Goal: Navigation & Orientation: Find specific page/section

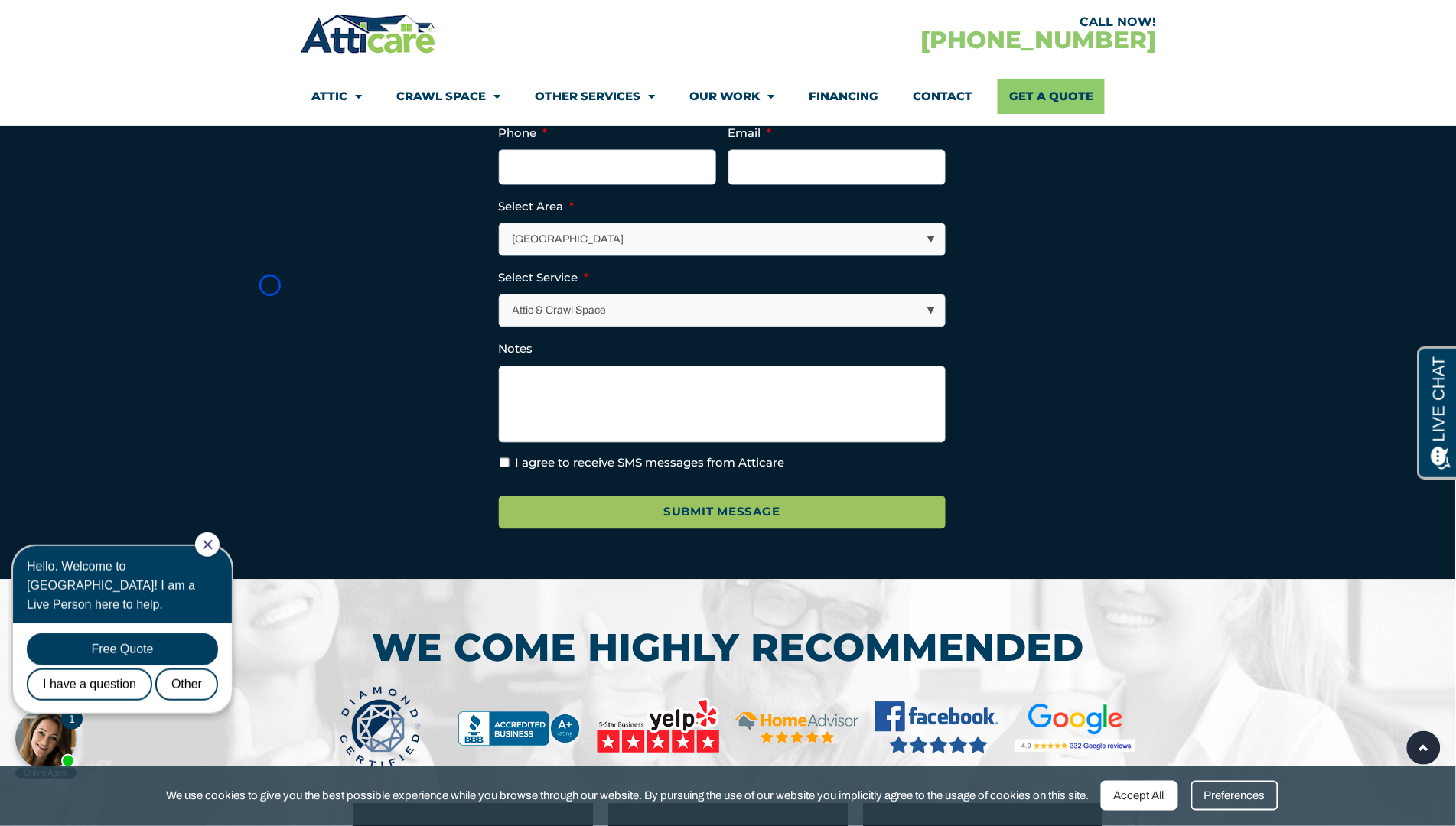
scroll to position [4904, 0]
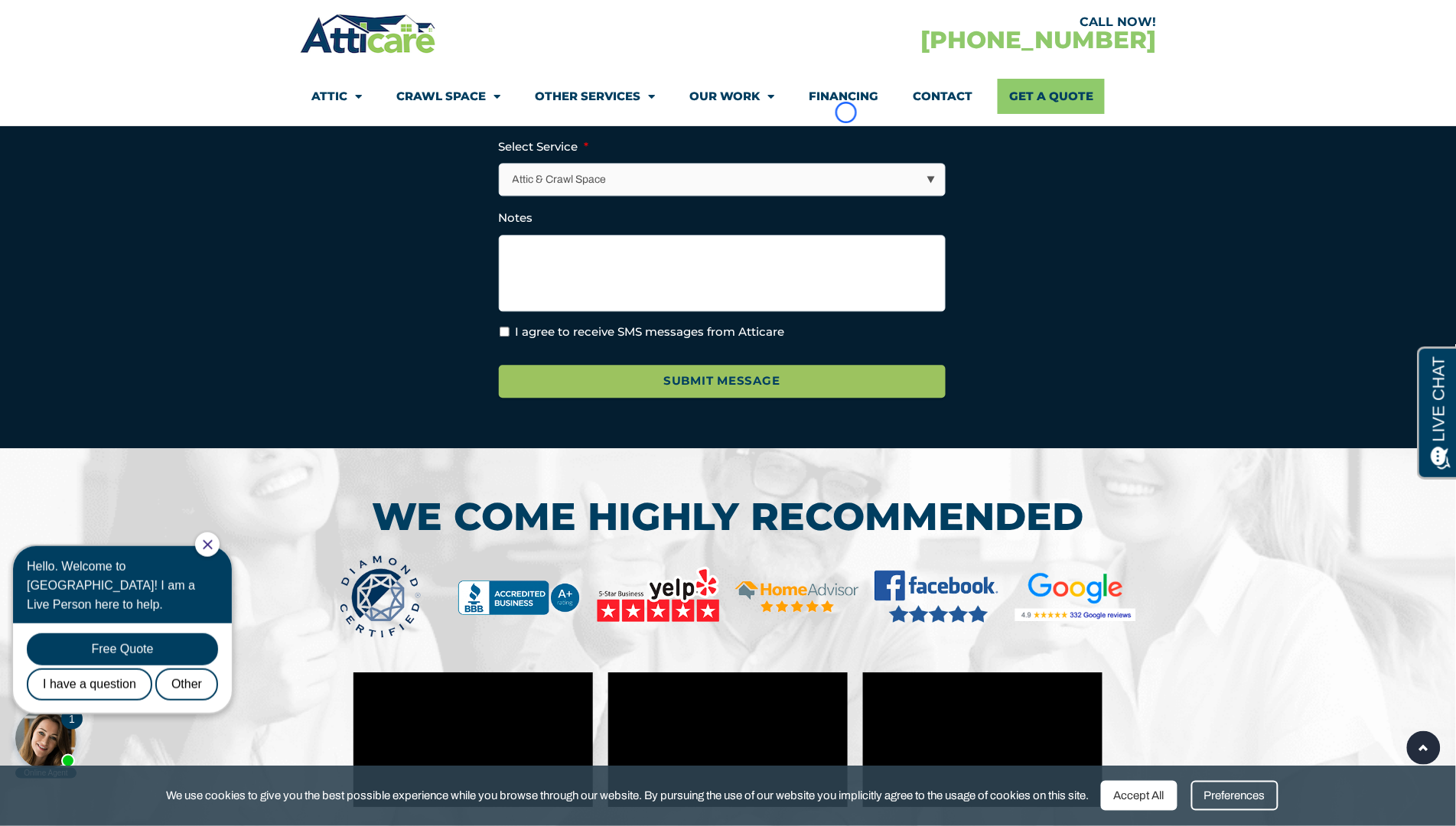
click at [846, 112] on link "Financing" at bounding box center [844, 97] width 70 height 35
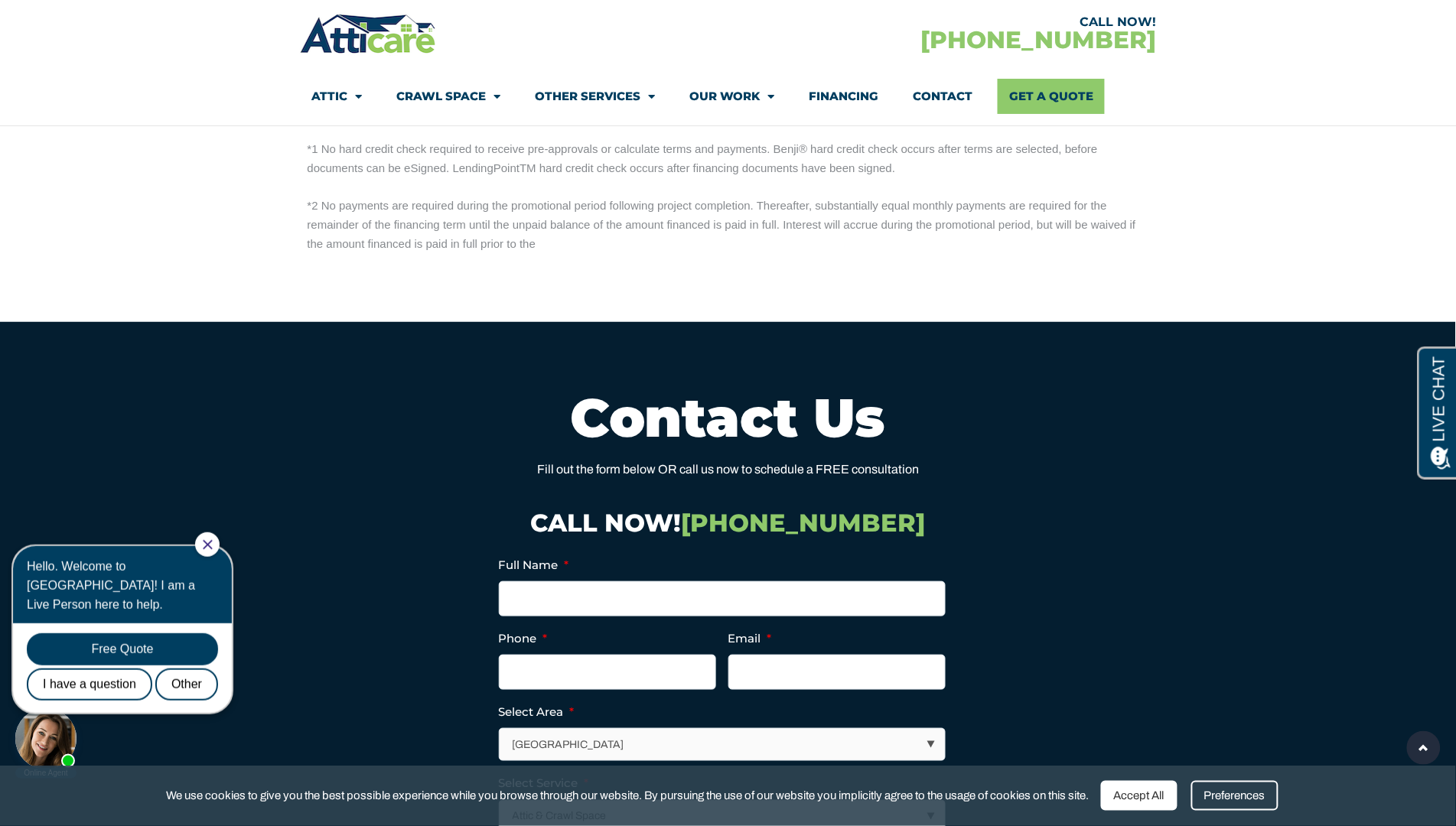
scroll to position [2122, 0]
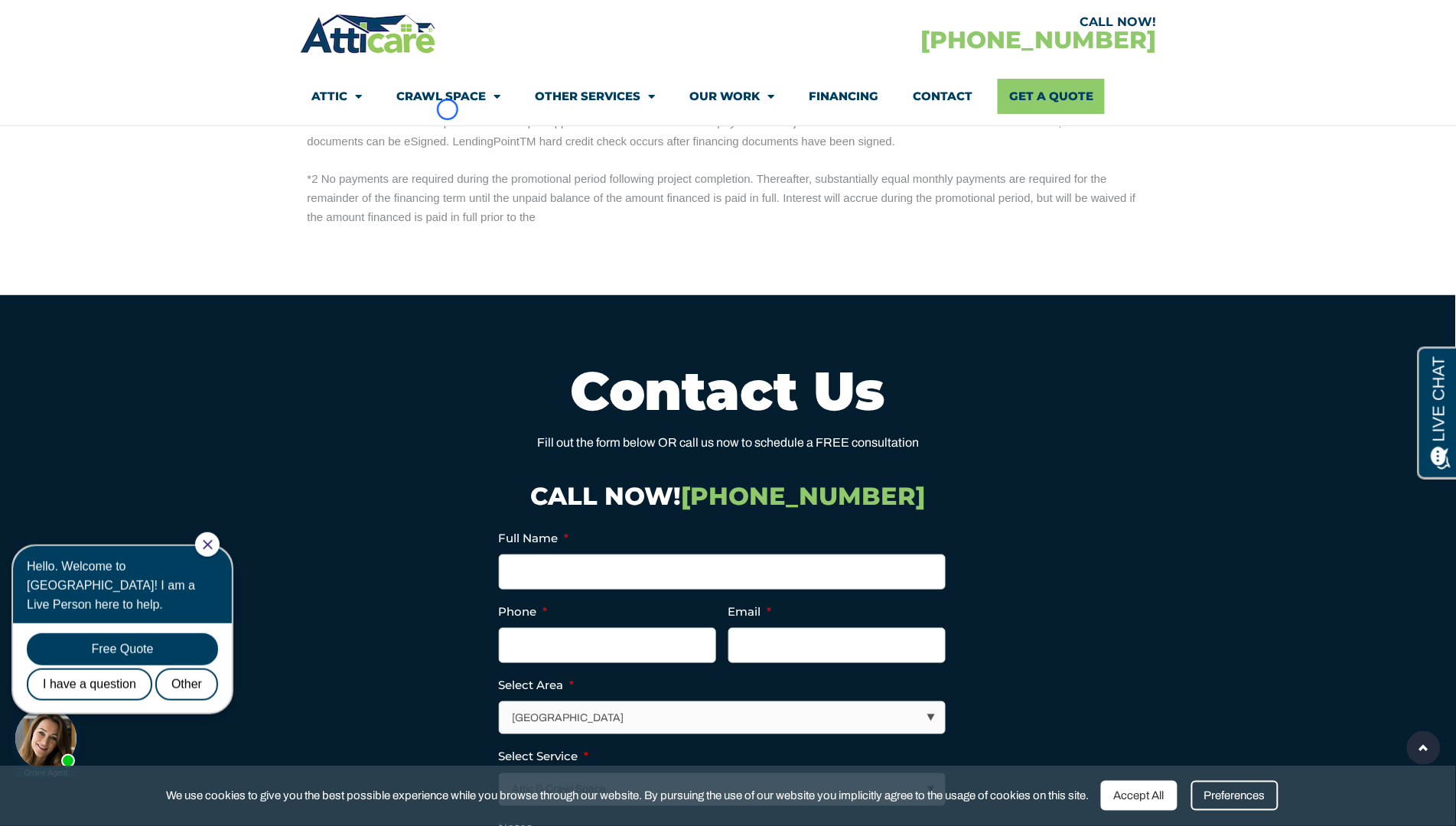
click at [447, 109] on link "Crawl Space" at bounding box center [448, 97] width 104 height 35
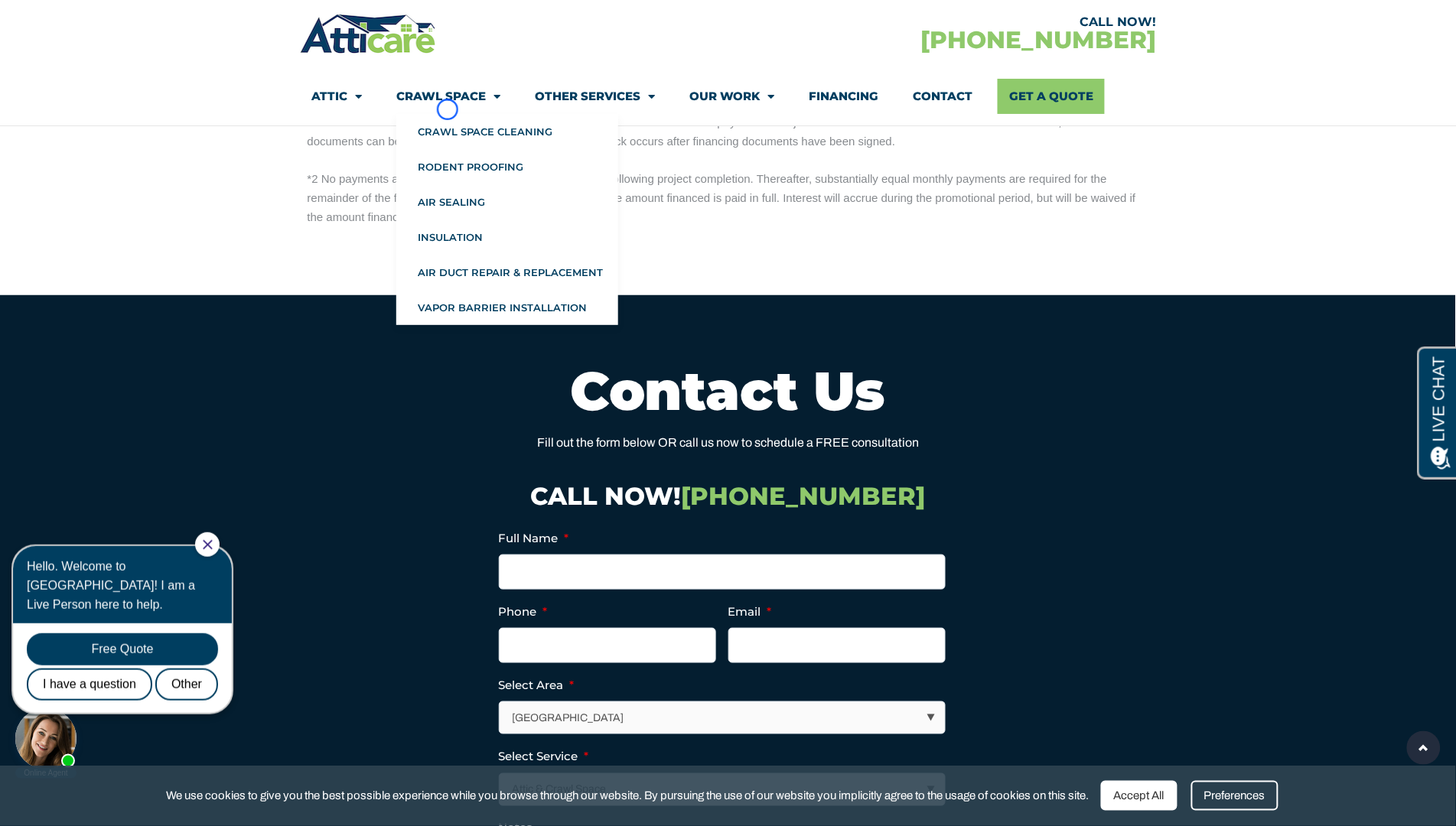
click at [447, 109] on link "Crawl Space" at bounding box center [448, 97] width 104 height 35
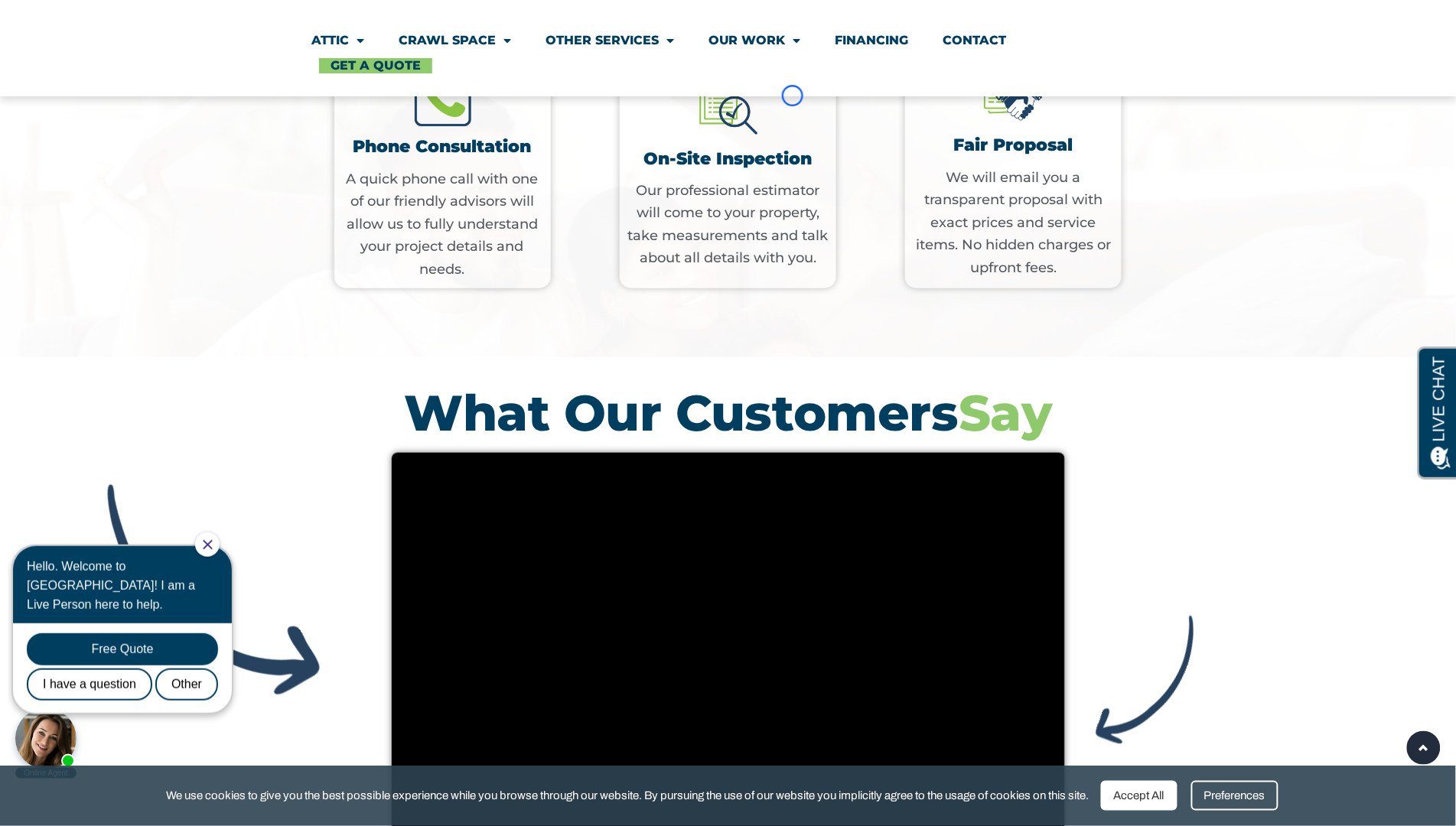
scroll to position [5305, 0]
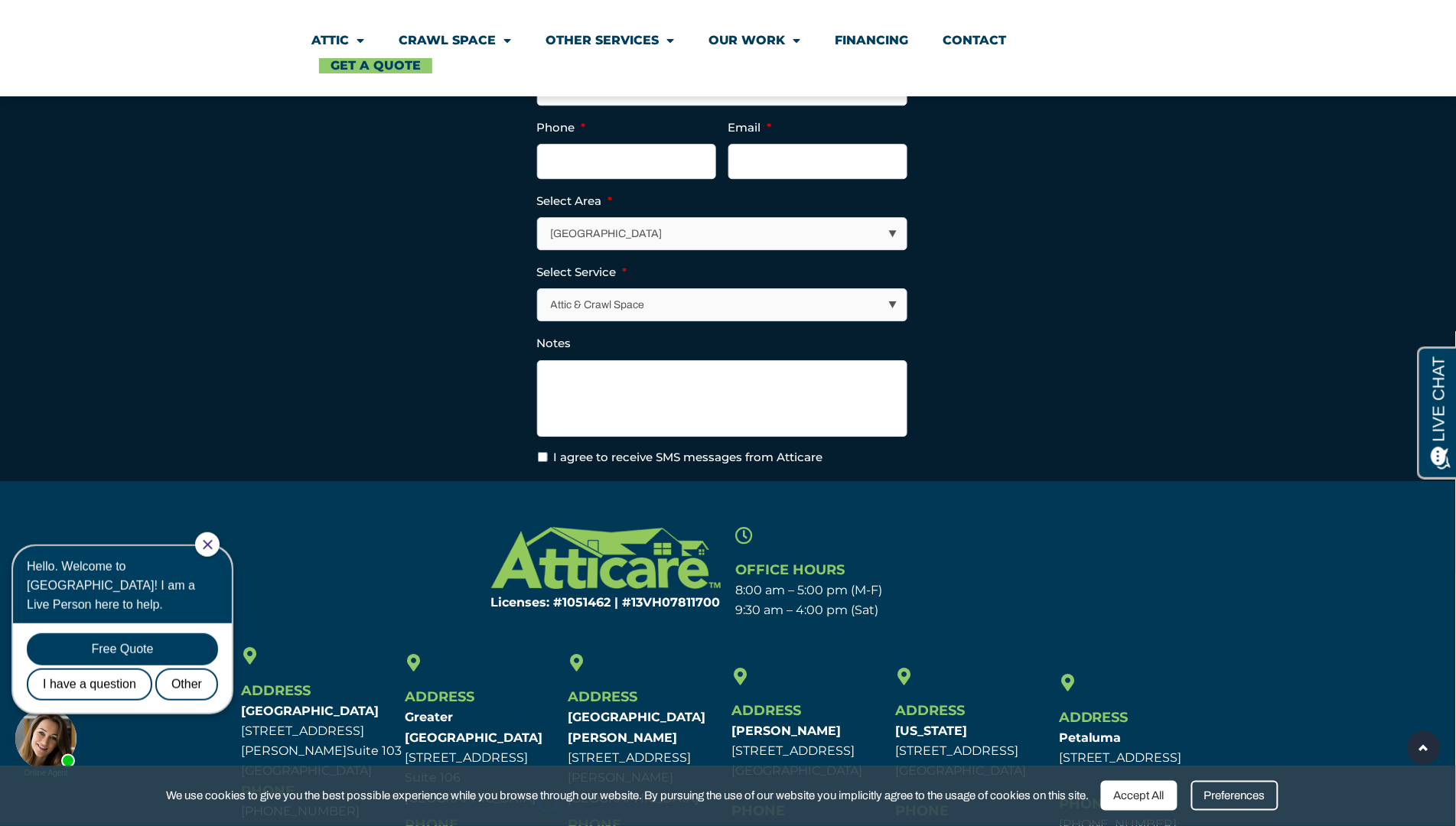
click at [548, 801] on span "We use cookies to give you the best possible experience while you browse throug…" at bounding box center [628, 795] width 922 height 19
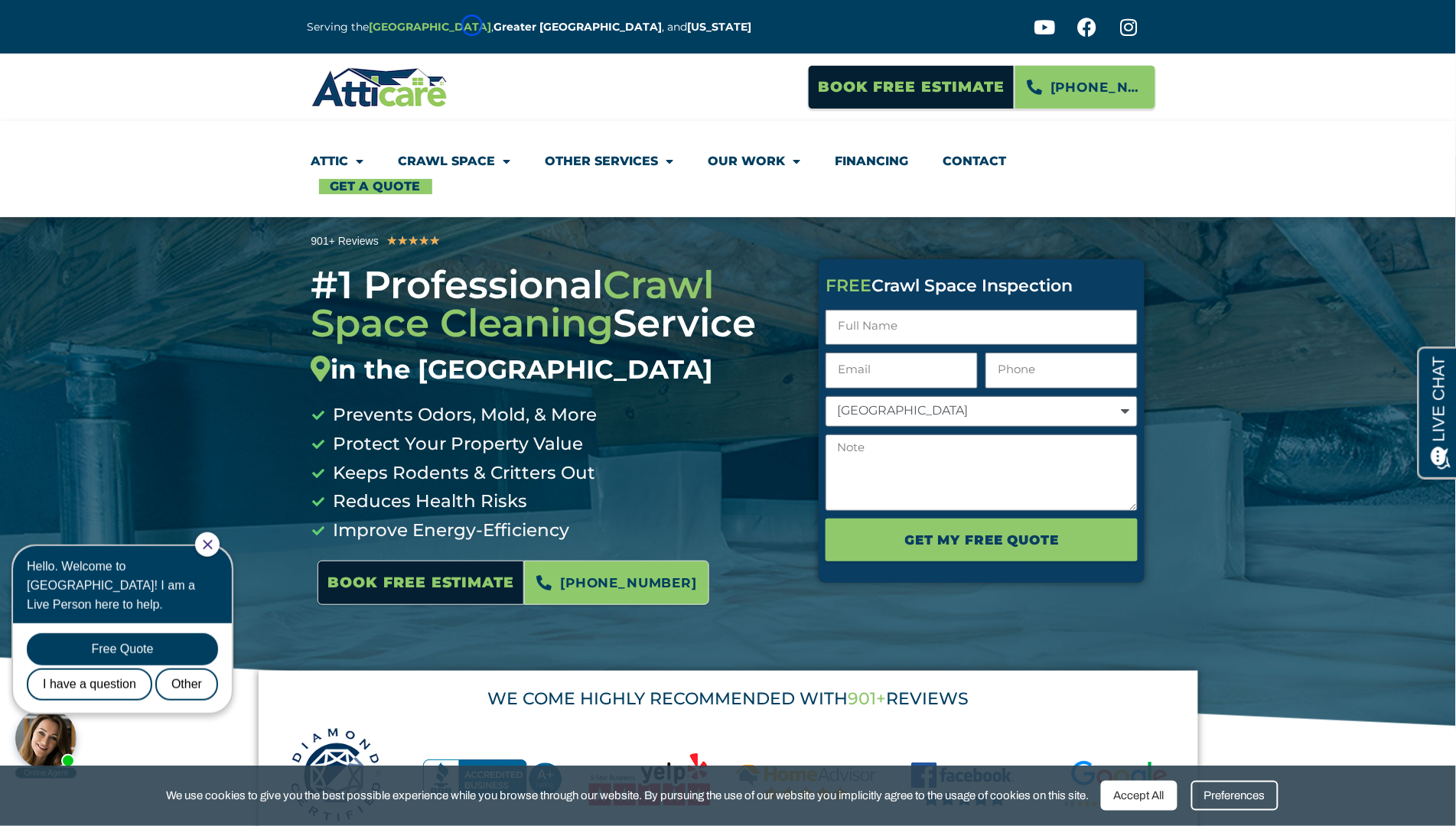
click at [472, 25] on strong "[GEOGRAPHIC_DATA]" at bounding box center [430, 27] width 122 height 14
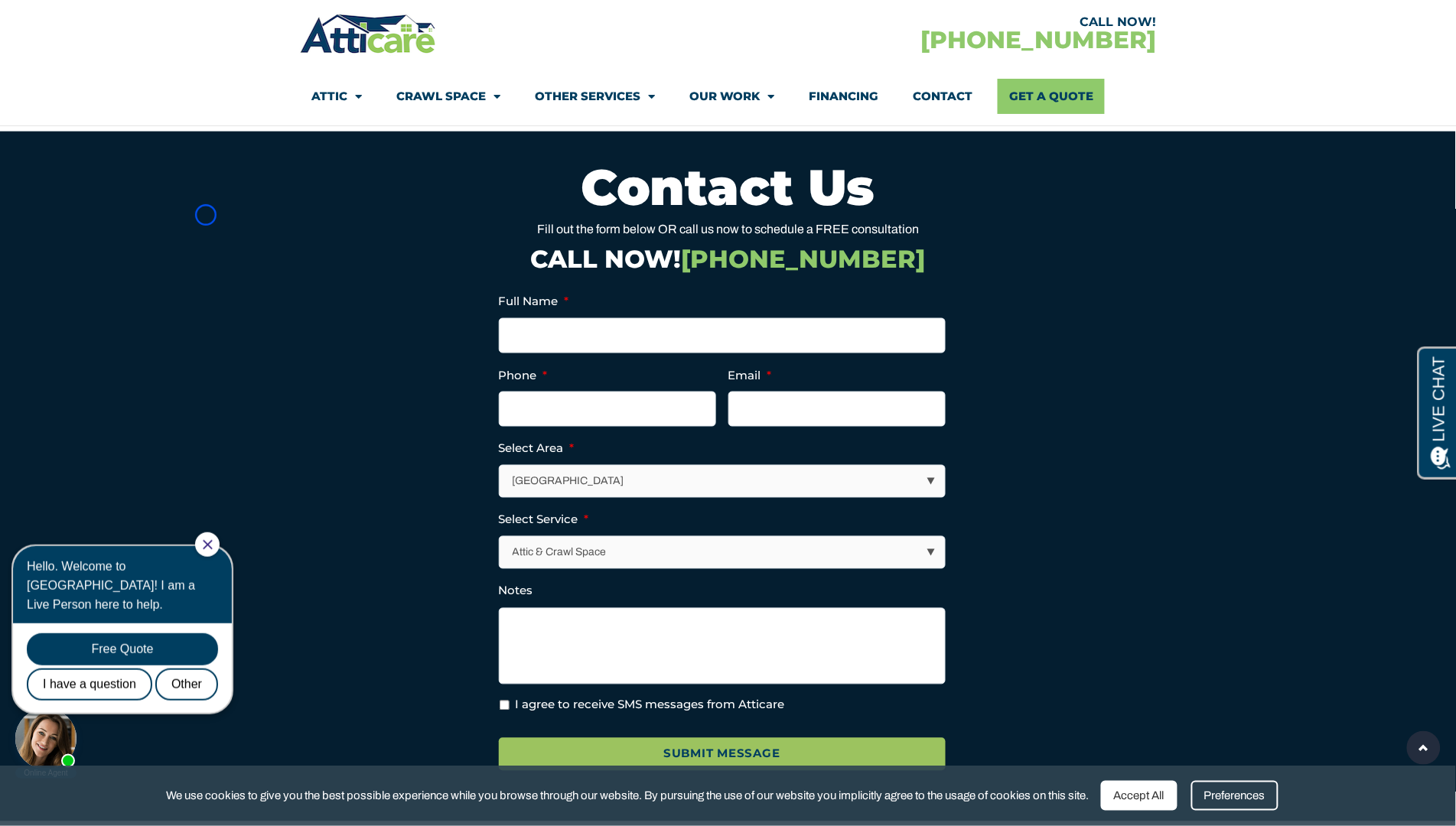
scroll to position [6478, 0]
